Goal: Task Accomplishment & Management: Complete application form

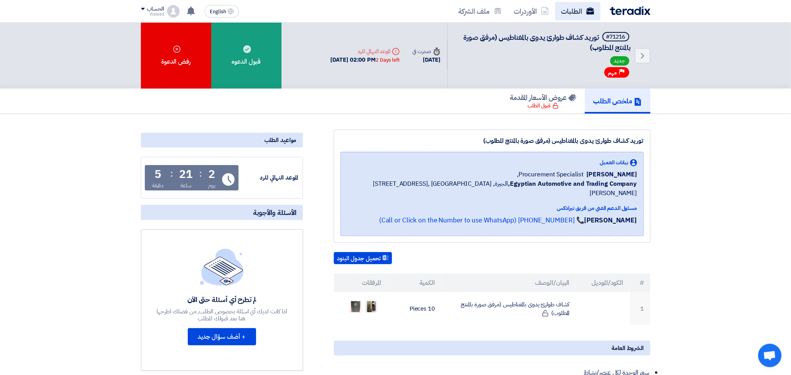
click at [570, 15] on link "الطلبات" at bounding box center [577, 11] width 45 height 18
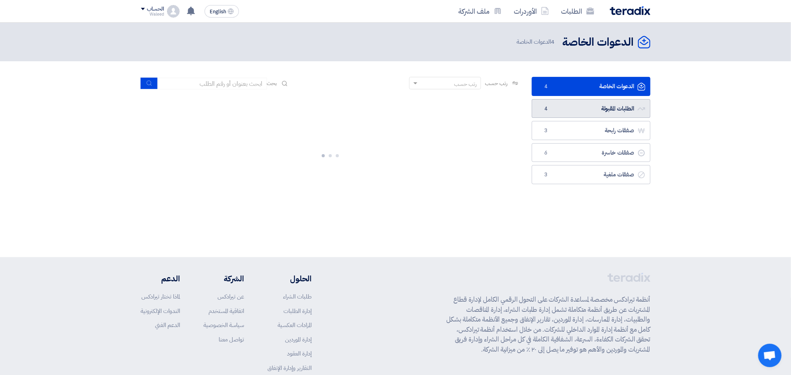
click at [581, 106] on link "الطلبات المقبولة الطلبات المقبولة 4" at bounding box center [591, 108] width 119 height 19
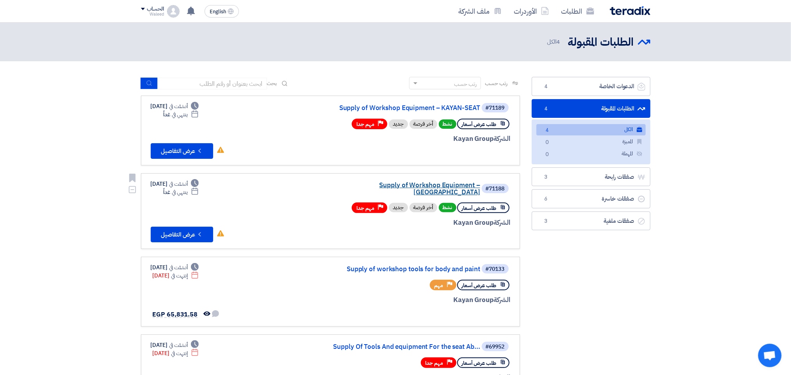
click at [422, 183] on link "Supply of Workshop Equipment – [GEOGRAPHIC_DATA]" at bounding box center [402, 189] width 156 height 14
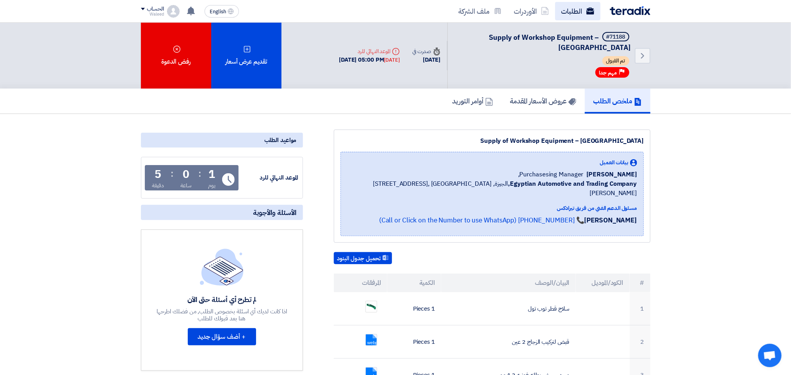
click at [581, 13] on link "الطلبات" at bounding box center [577, 11] width 45 height 18
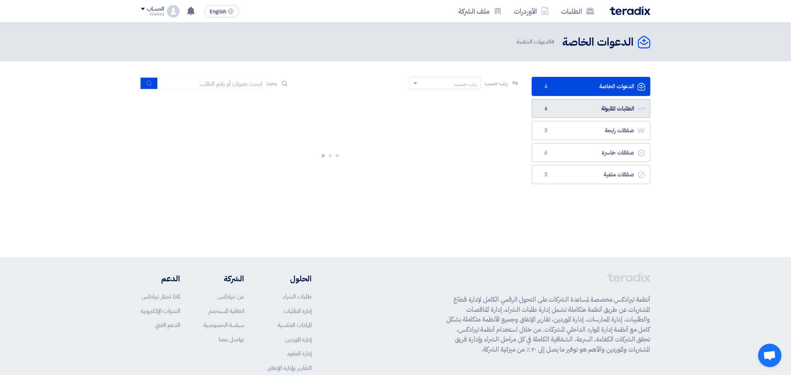
click at [598, 108] on link "الطلبات المقبولة الطلبات المقبولة 4" at bounding box center [591, 108] width 119 height 19
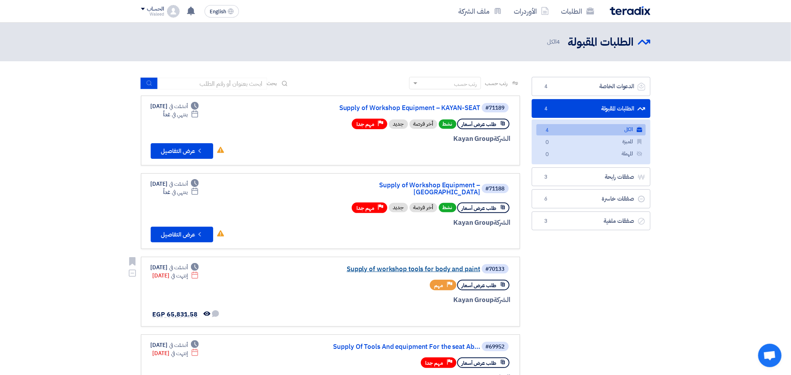
click at [440, 266] on link "Supply of workshop tools for body and paint" at bounding box center [402, 269] width 156 height 7
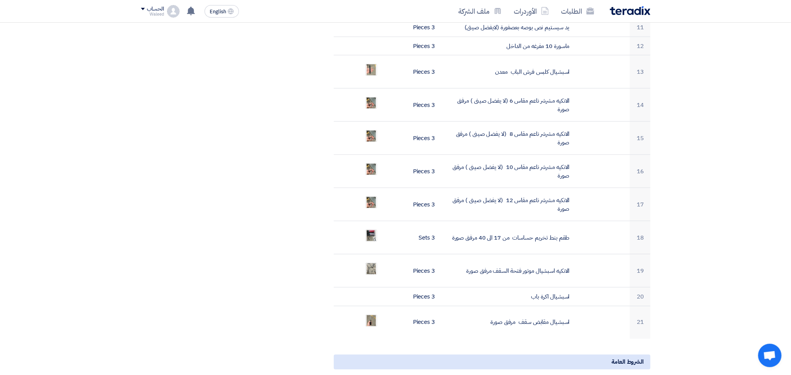
scroll to position [534, 0]
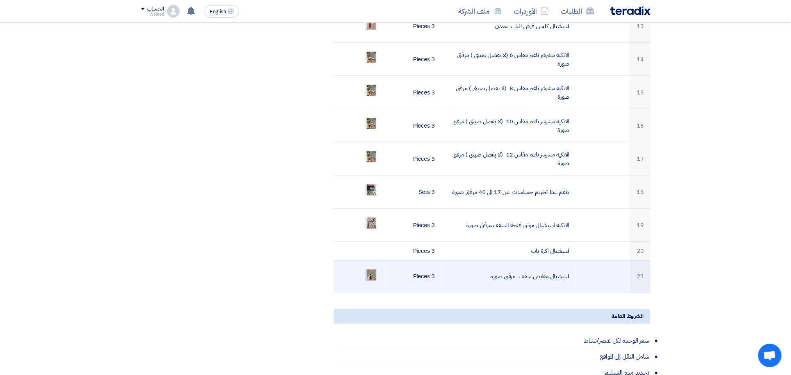
click at [371, 268] on img at bounding box center [371, 275] width 11 height 18
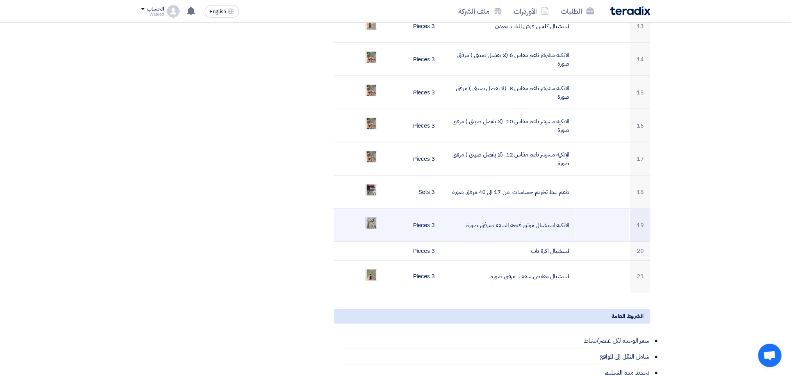
click at [373, 221] on img at bounding box center [371, 223] width 11 height 18
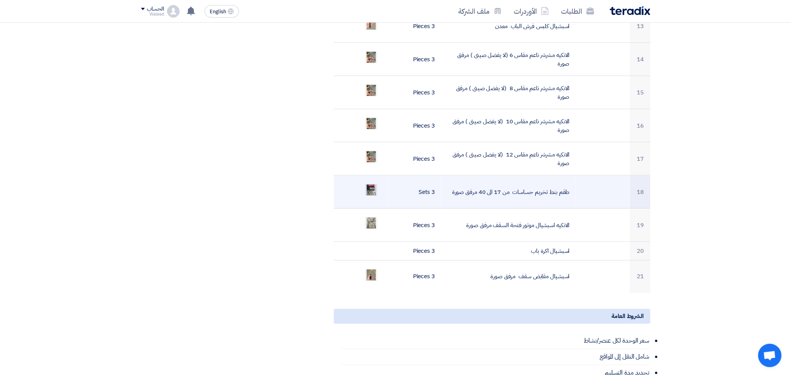
click at [374, 185] on img at bounding box center [371, 190] width 11 height 18
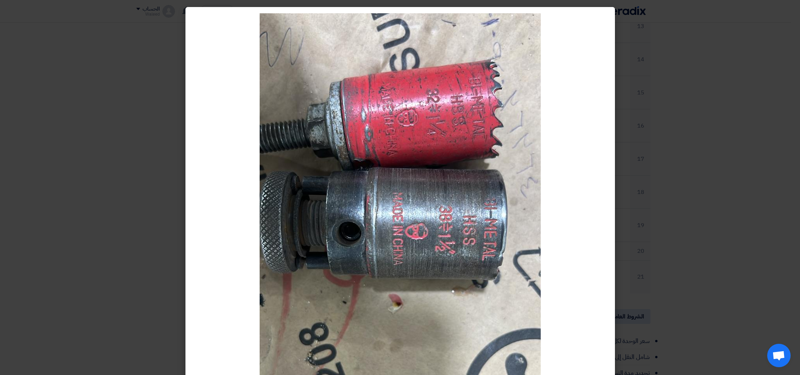
click at [411, 201] on img at bounding box center [400, 263] width 281 height 500
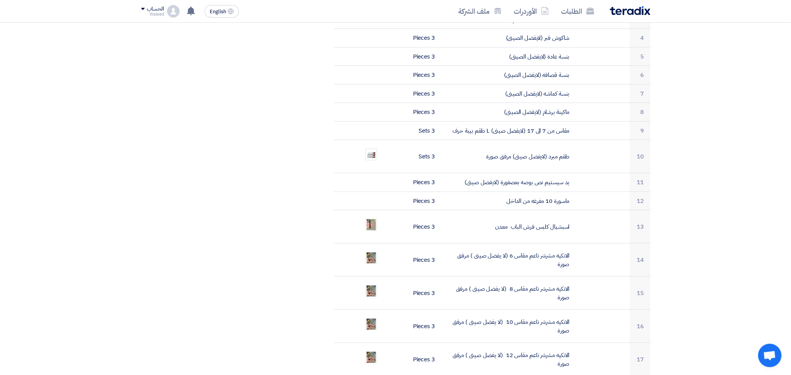
scroll to position [329, 0]
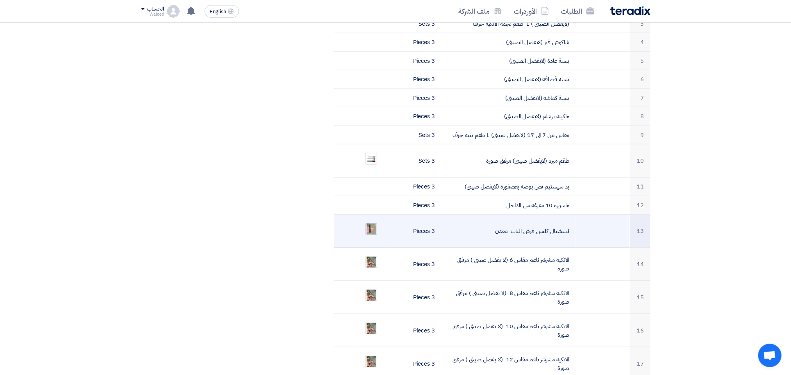
click at [372, 224] on img at bounding box center [371, 229] width 11 height 18
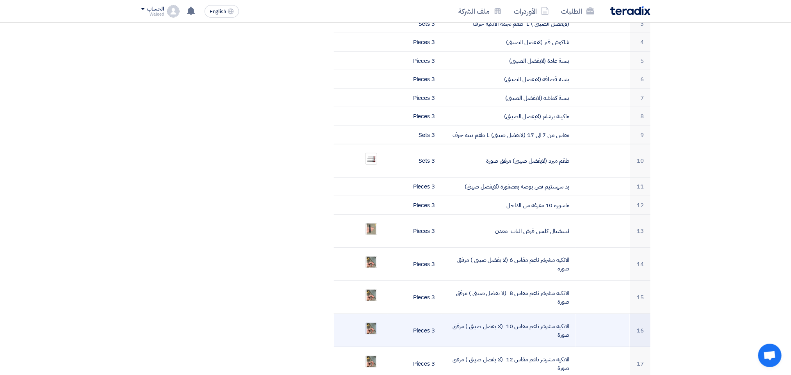
click at [372, 322] on img at bounding box center [371, 329] width 11 height 18
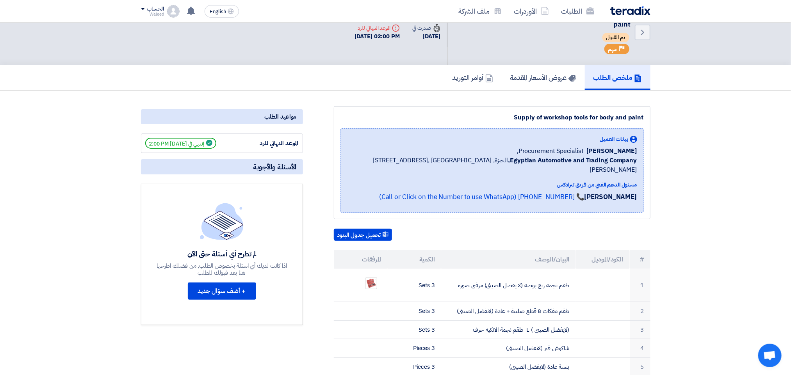
scroll to position [0, 0]
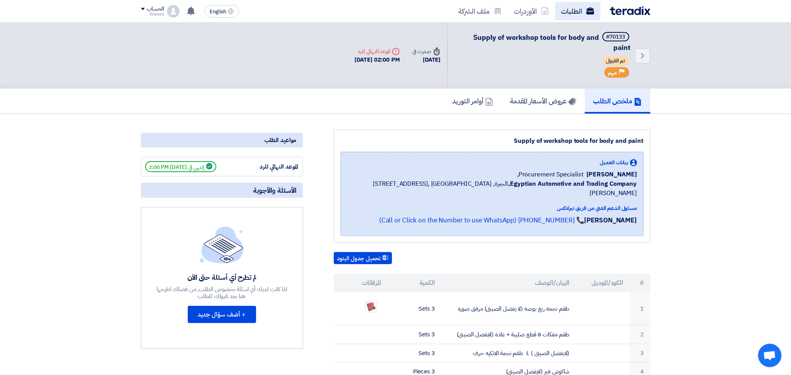
click at [563, 16] on link "الطلبات" at bounding box center [577, 11] width 45 height 18
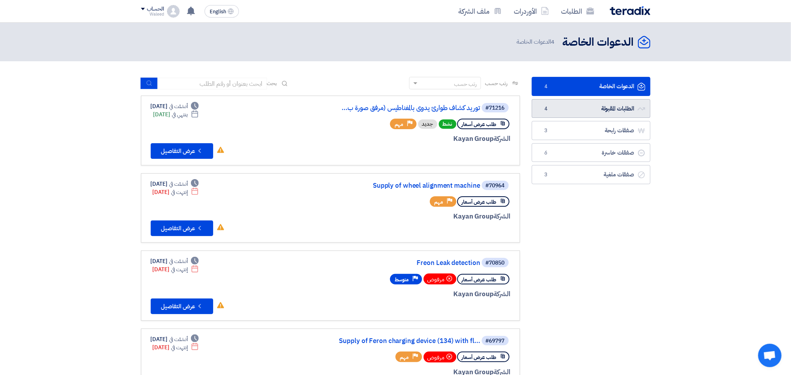
click at [561, 109] on link "الطلبات المقبولة الطلبات المقبولة 4" at bounding box center [591, 108] width 119 height 19
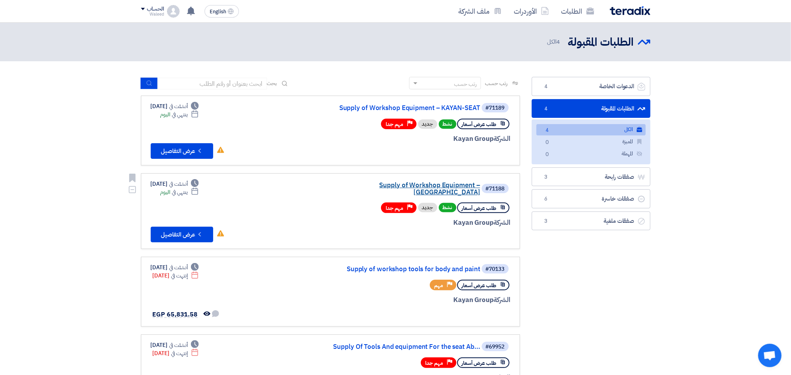
click at [403, 184] on link "Supply of Workshop Equipment – [GEOGRAPHIC_DATA]" at bounding box center [402, 189] width 156 height 14
click at [438, 108] on link "Supply of Workshop Equipment – KAYAN-SEAT" at bounding box center [402, 108] width 156 height 7
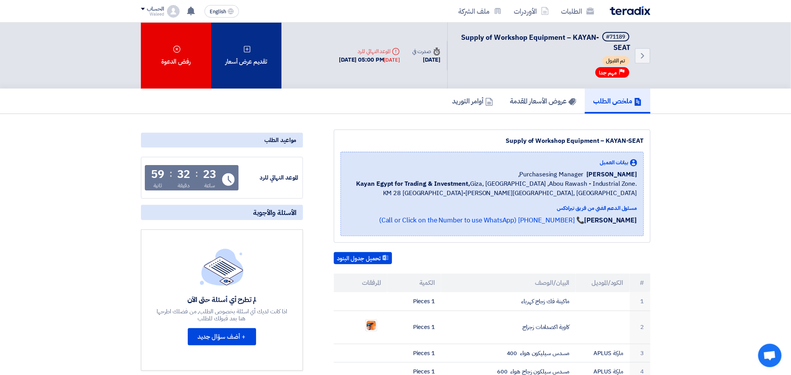
click at [252, 55] on div "تقديم عرض أسعار" at bounding box center [246, 56] width 70 height 66
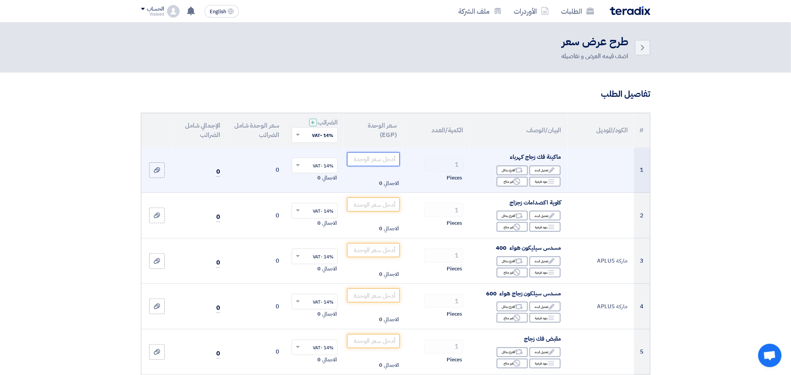
click at [363, 162] on input "number" at bounding box center [373, 159] width 53 height 14
type input "6458"
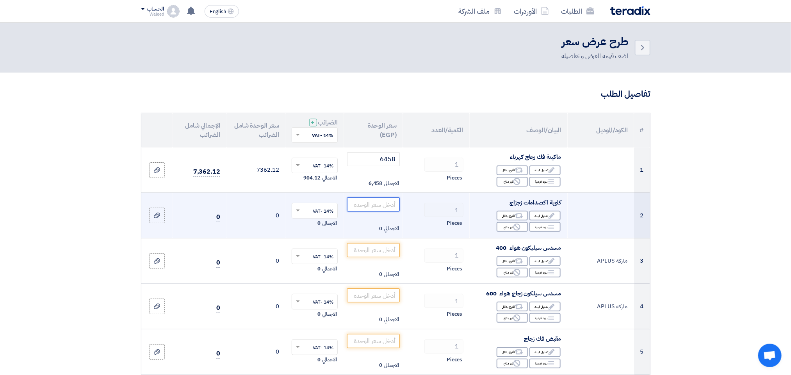
click at [374, 204] on input "number" at bounding box center [373, 205] width 53 height 14
type input "8500"
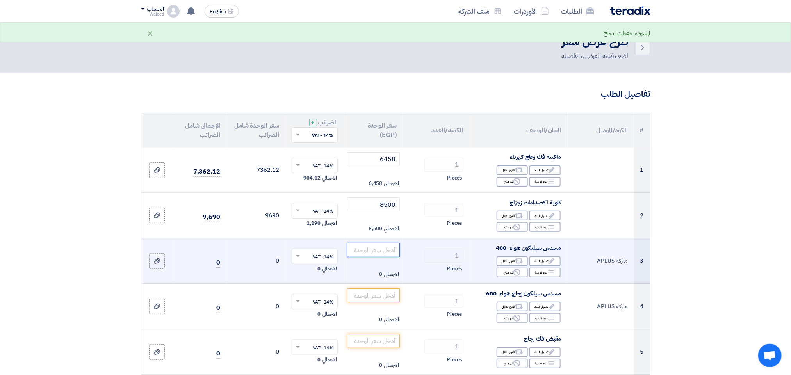
click at [366, 253] on input "number" at bounding box center [373, 250] width 53 height 14
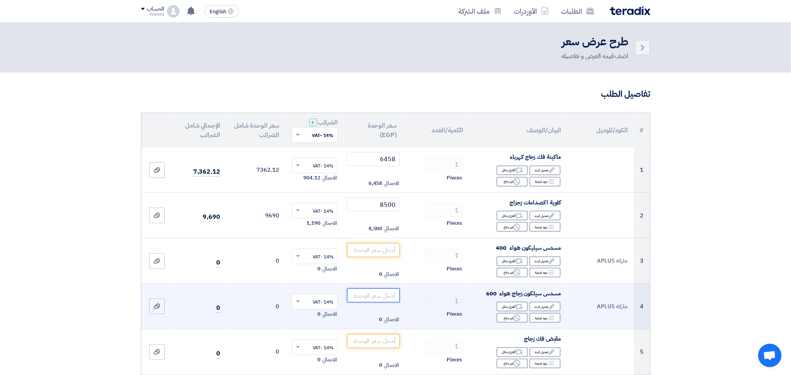
click at [386, 297] on input "number" at bounding box center [373, 295] width 53 height 14
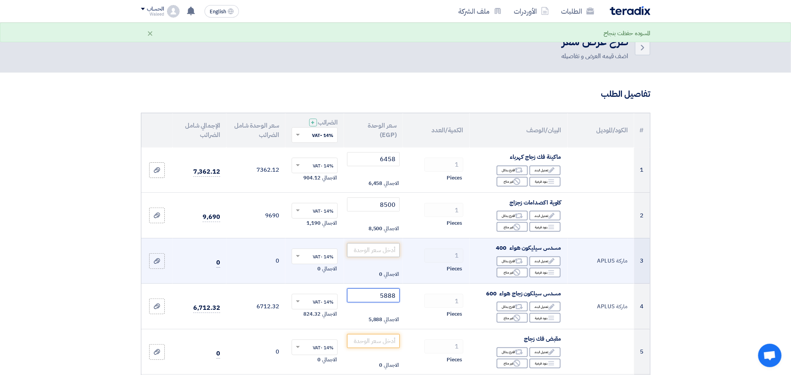
type input "5888"
click at [373, 252] on input "number" at bounding box center [373, 250] width 53 height 14
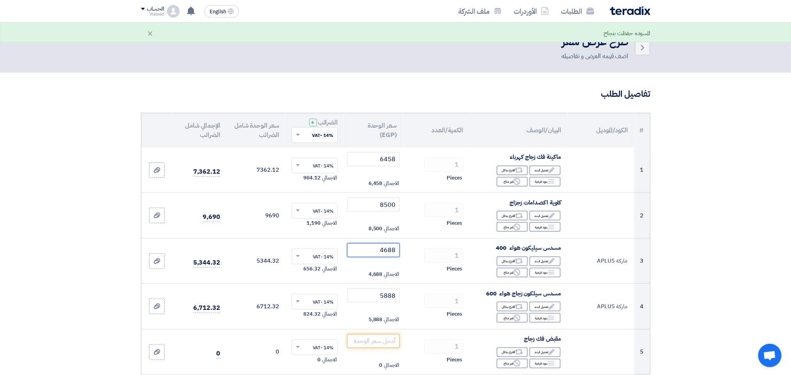
scroll to position [100, 0]
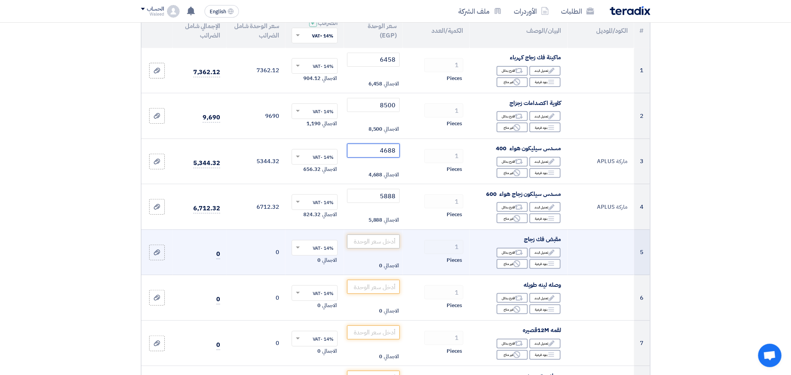
type input "4688"
click at [376, 240] on input "number" at bounding box center [373, 242] width 53 height 14
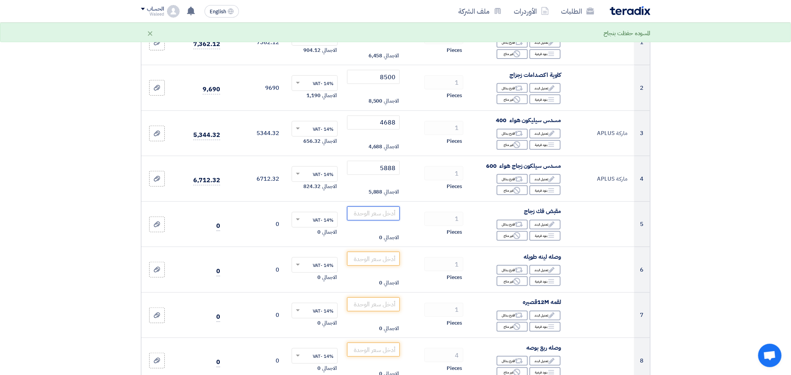
scroll to position [151, 0]
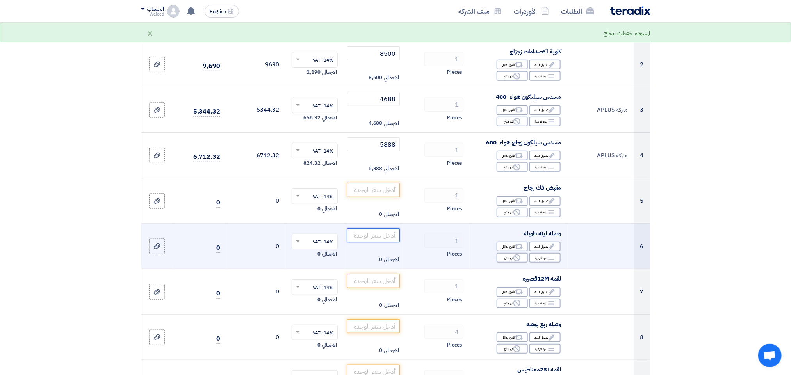
click at [363, 237] on input "number" at bounding box center [373, 235] width 53 height 14
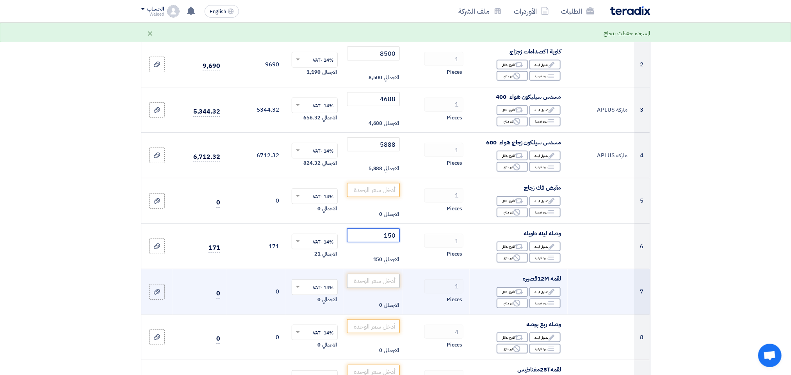
type input "150"
click at [366, 286] on input "number" at bounding box center [373, 281] width 53 height 14
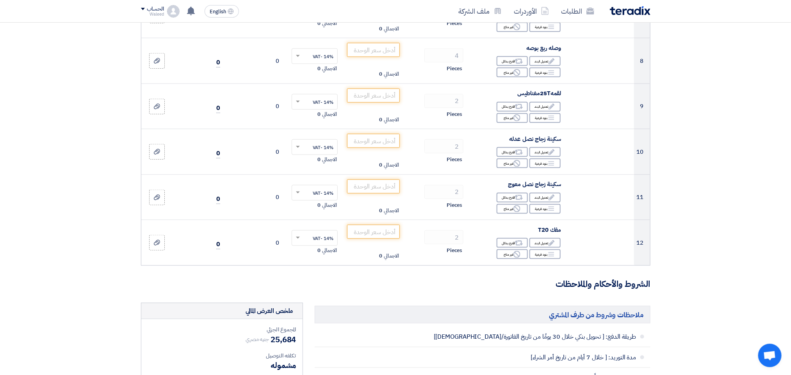
scroll to position [432, 0]
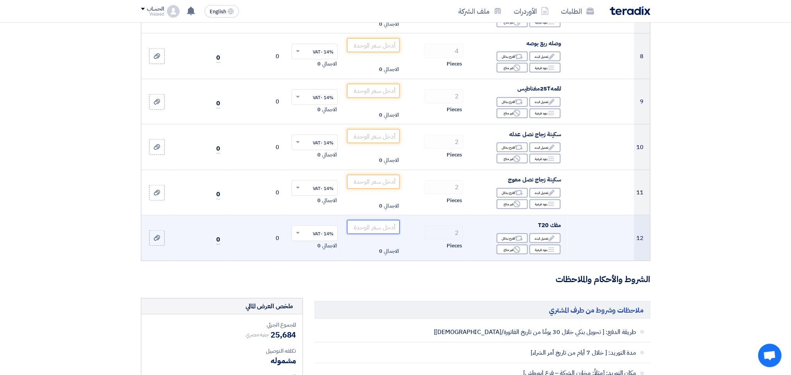
click at [359, 230] on input "number" at bounding box center [373, 227] width 53 height 14
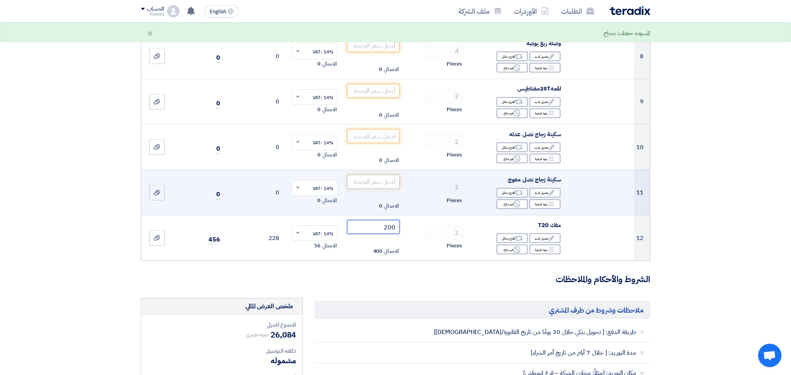
type input "200"
click at [360, 186] on input "number" at bounding box center [373, 182] width 53 height 14
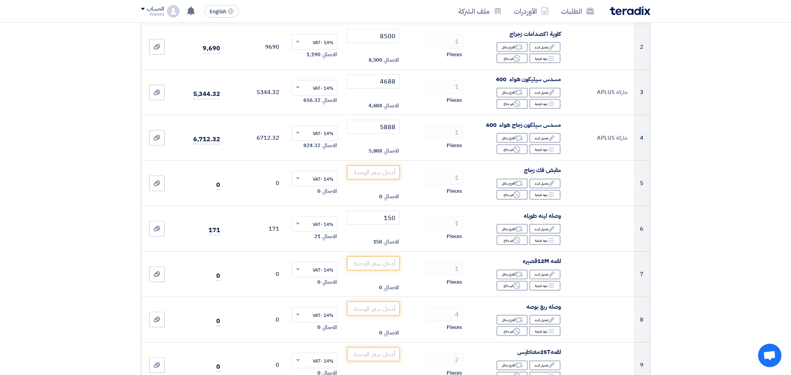
scroll to position [175, 0]
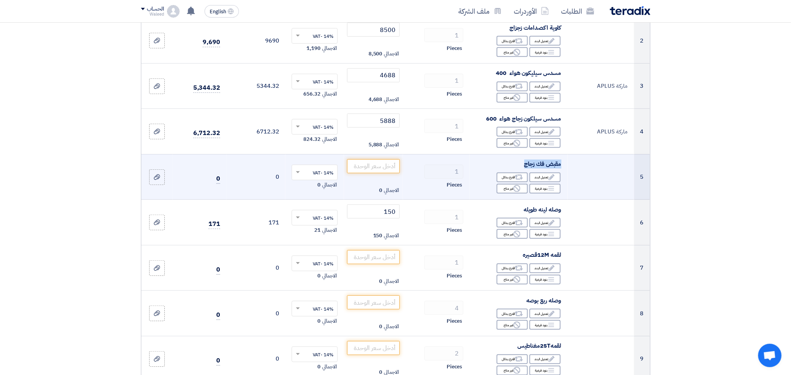
drag, startPoint x: 560, startPoint y: 165, endPoint x: 519, endPoint y: 163, distance: 40.7
click at [519, 163] on div "مقبض فك زجاج" at bounding box center [518, 164] width 85 height 9
copy span "مقبض فك زجاج"
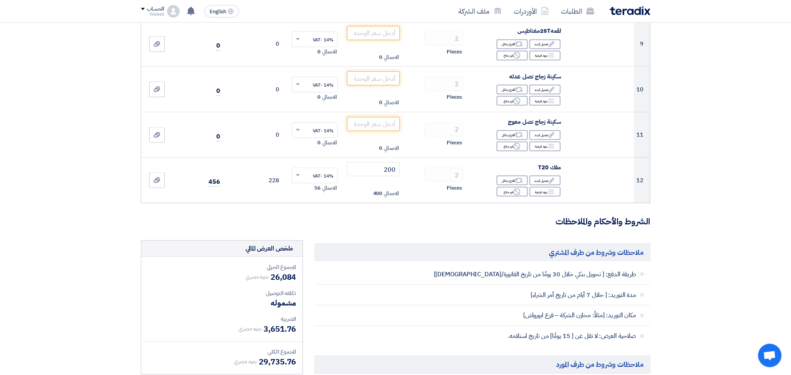
scroll to position [497, 0]
